Goal: Transaction & Acquisition: Purchase product/service

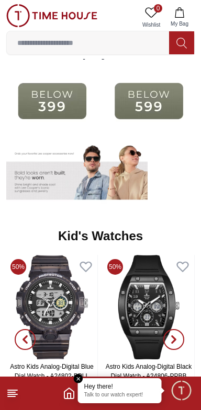
scroll to position [1260, 0]
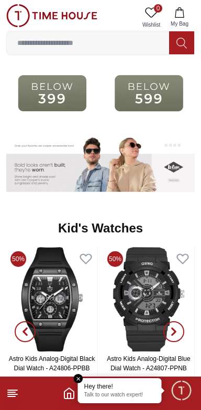
click at [64, 95] on img at bounding box center [51, 93] width 91 height 59
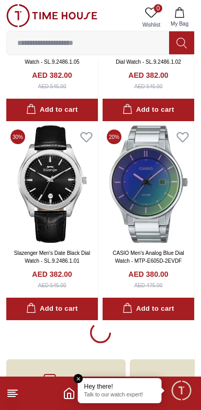
scroll to position [1831, 0]
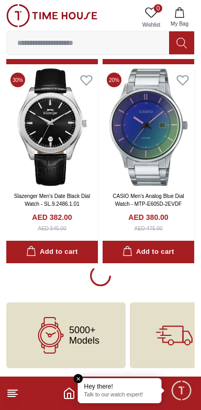
scroll to position [1831, 0]
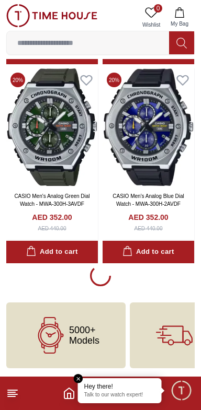
scroll to position [5816, 0]
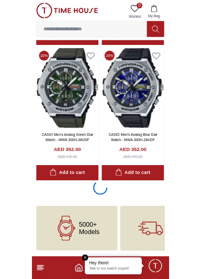
scroll to position [5815, 0]
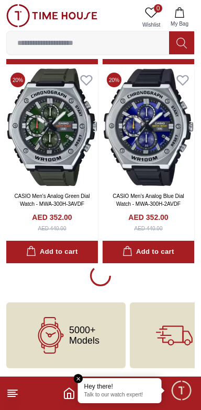
click at [109, 43] on input at bounding box center [88, 42] width 162 height 21
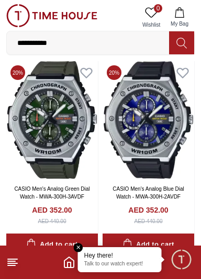
type input "*********"
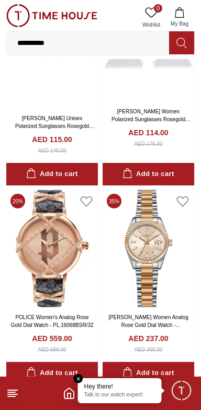
scroll to position [1727, 0]
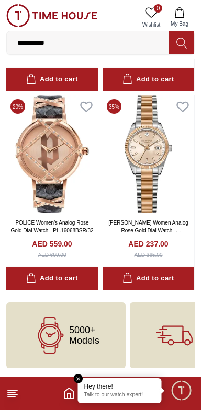
scroll to position [1819, 0]
click at [81, 378] on em "Close tooltip" at bounding box center [78, 378] width 9 height 9
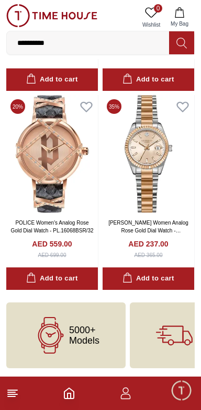
click at [127, 393] on icon "button" at bounding box center [125, 393] width 13 height 13
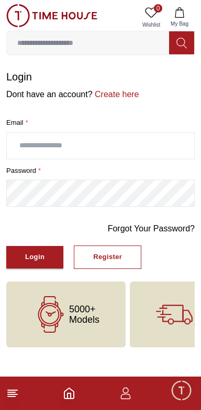
click at [68, 397] on icon "Home" at bounding box center [69, 393] width 13 height 13
